Goal: Information Seeking & Learning: Learn about a topic

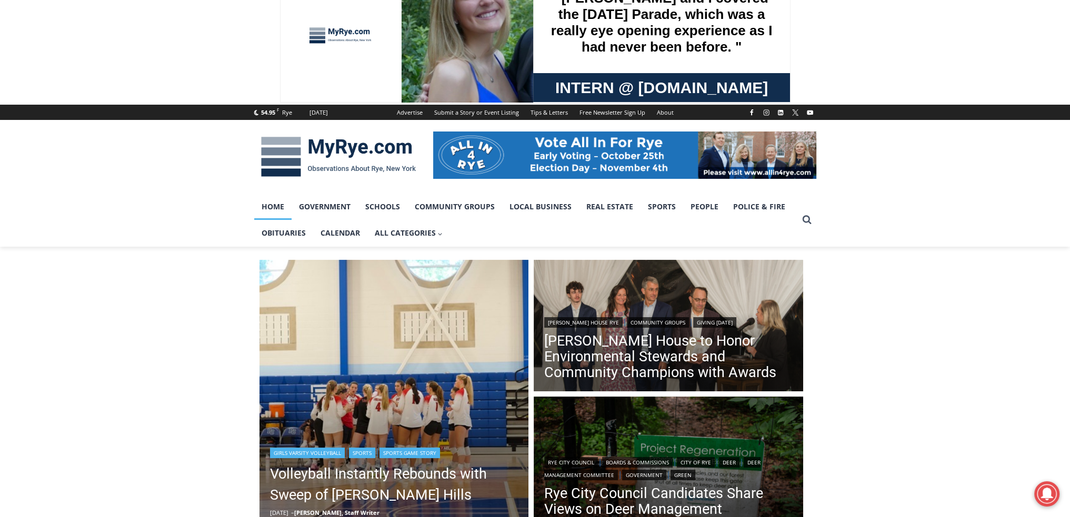
scroll to position [53, 0]
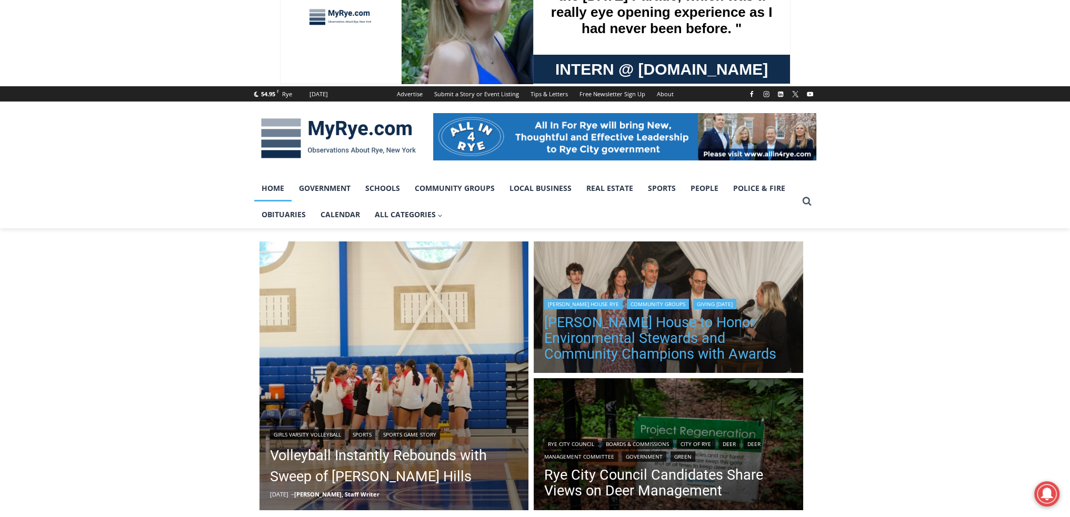
click at [617, 342] on link "[PERSON_NAME] House to Honor Environmental Stewards and Community Champions wit…" at bounding box center [668, 338] width 248 height 47
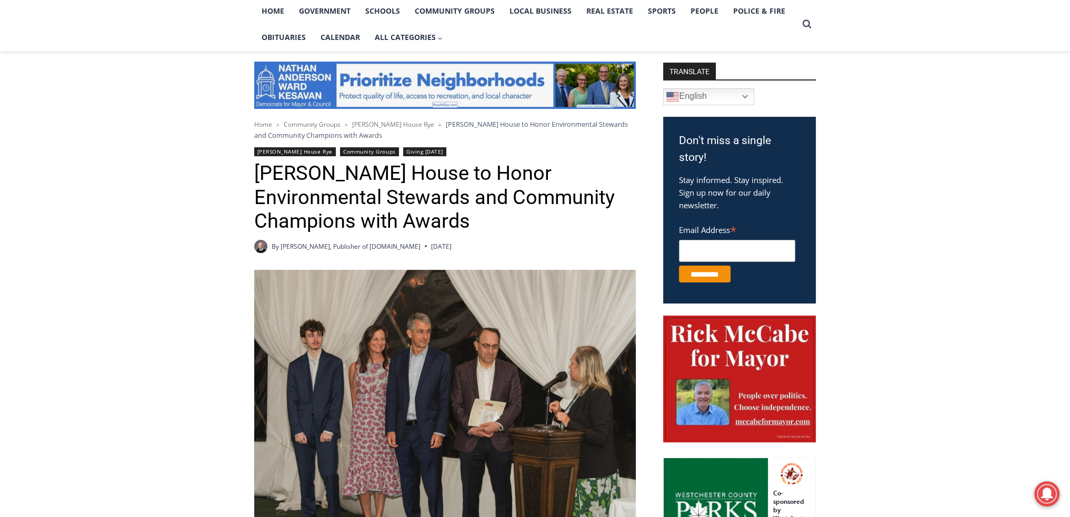
scroll to position [349, 0]
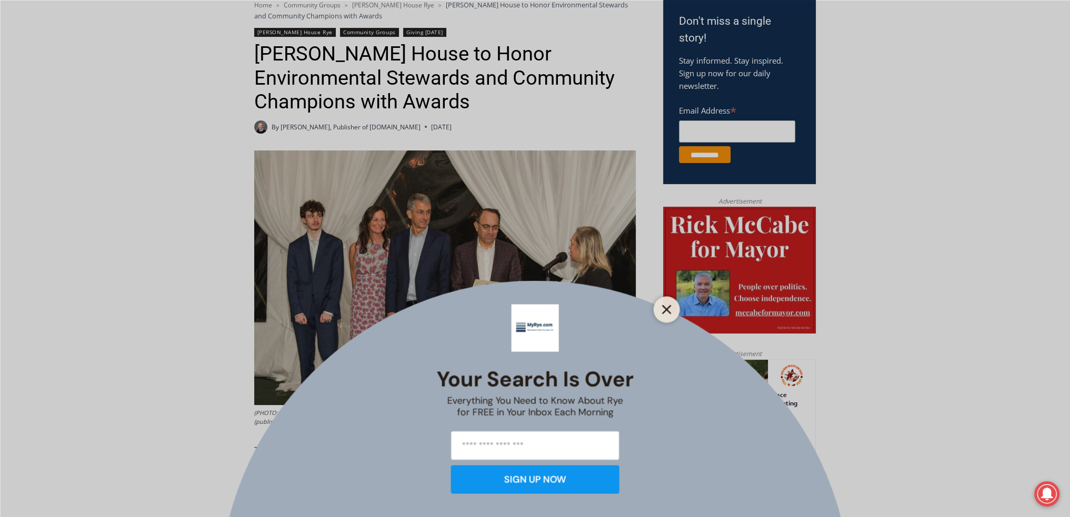
click at [659, 308] on button "Close" at bounding box center [666, 309] width 15 height 15
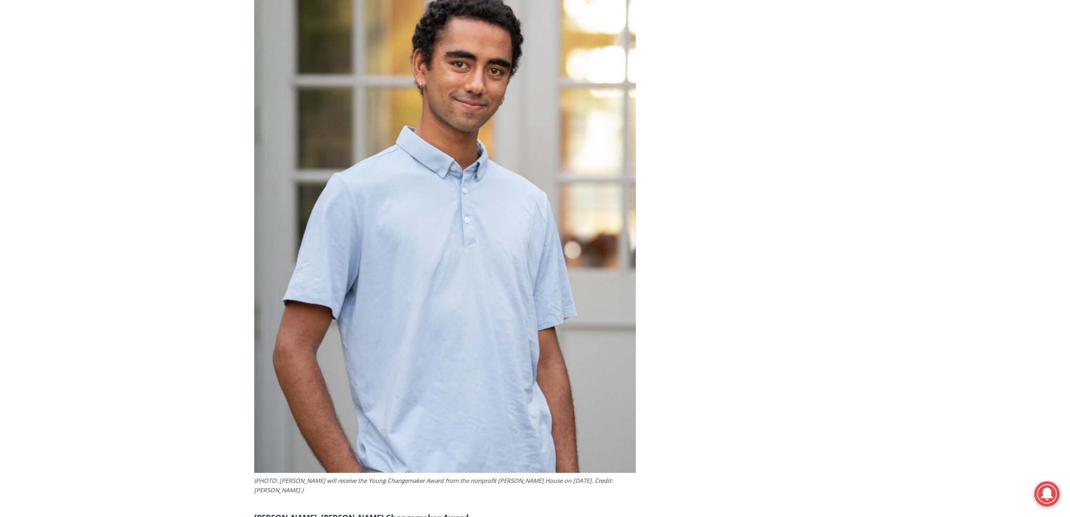
scroll to position [5558, 0]
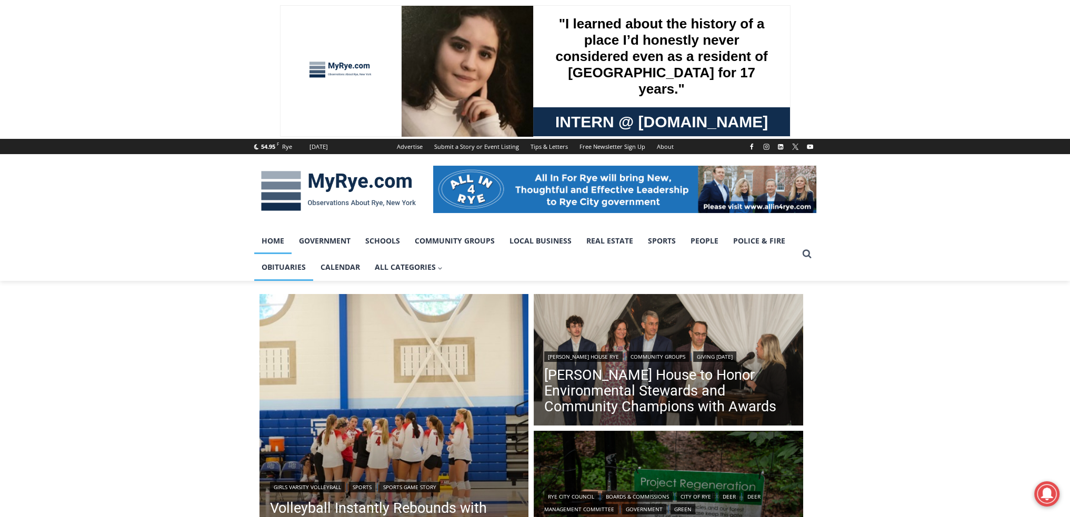
click at [293, 266] on link "Obituaries" at bounding box center [283, 267] width 59 height 26
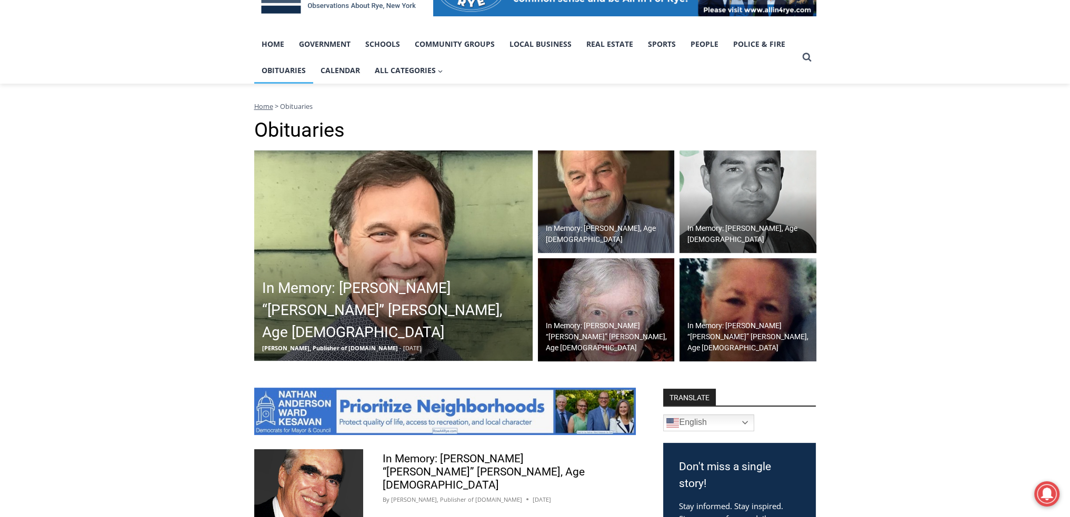
scroll to position [210, 0]
